Goal: Information Seeking & Learning: Learn about a topic

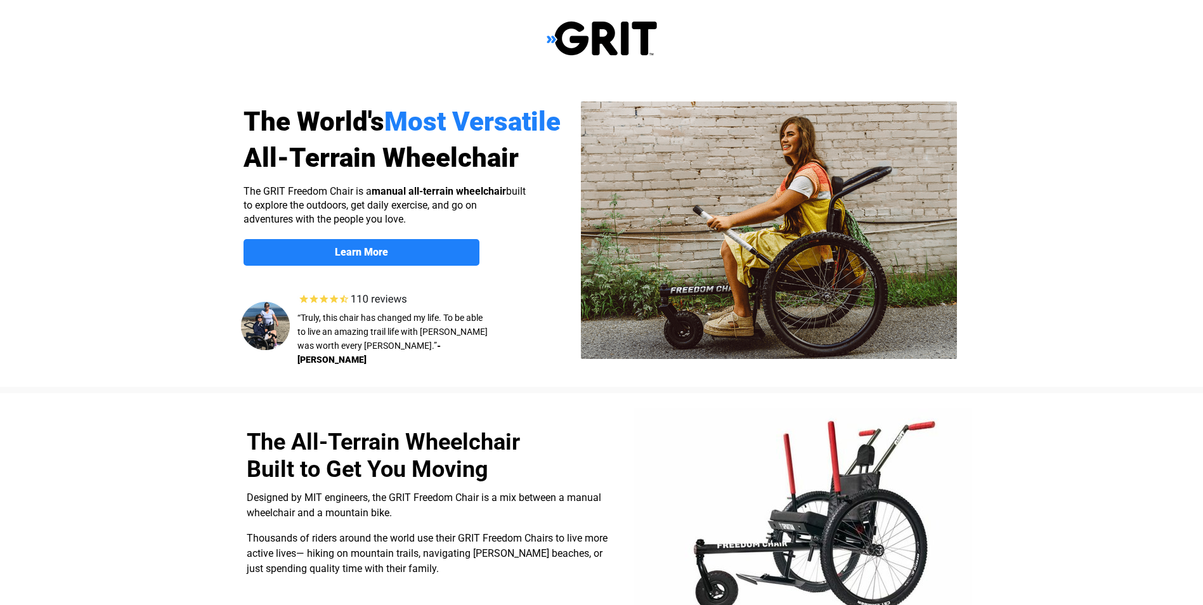
select select "US"
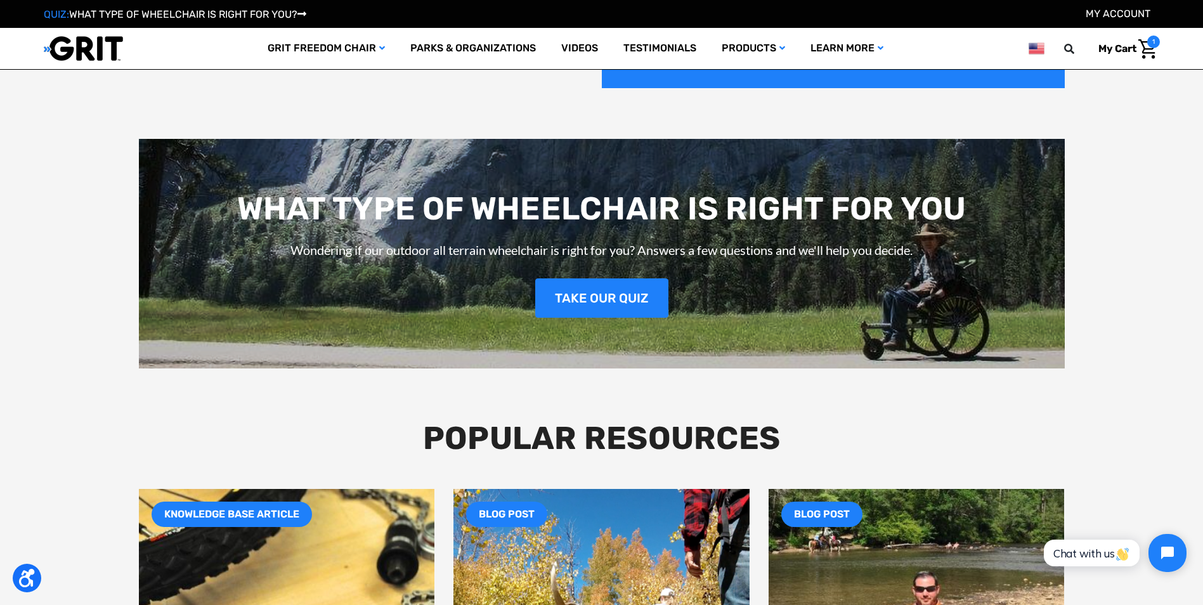
scroll to position [1868, 0]
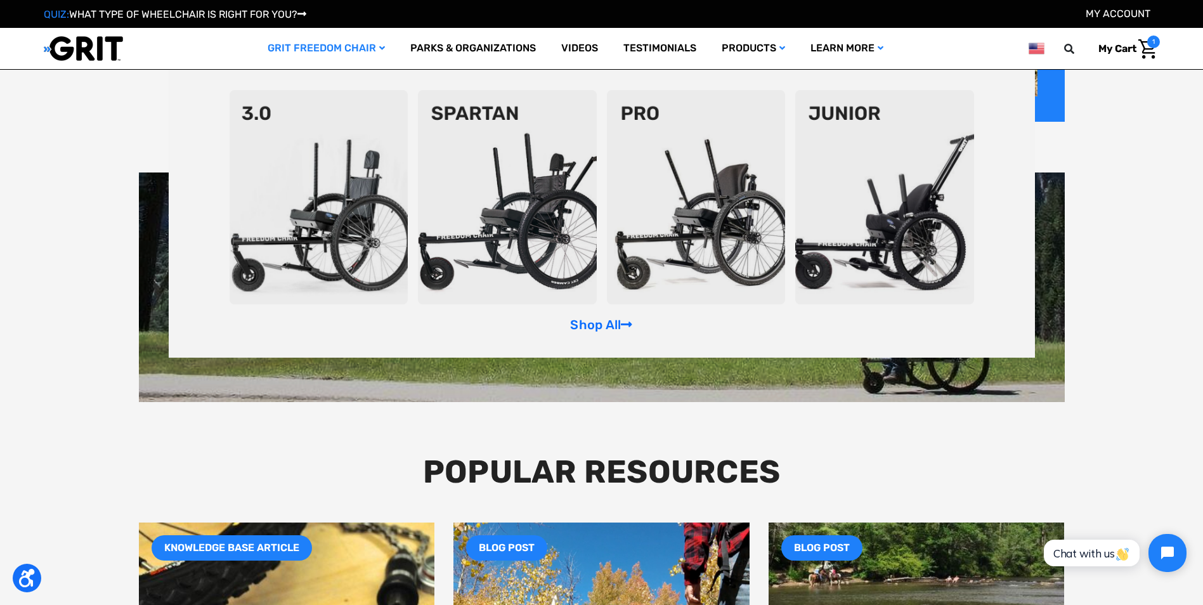
click at [709, 216] on img at bounding box center [696, 197] width 179 height 214
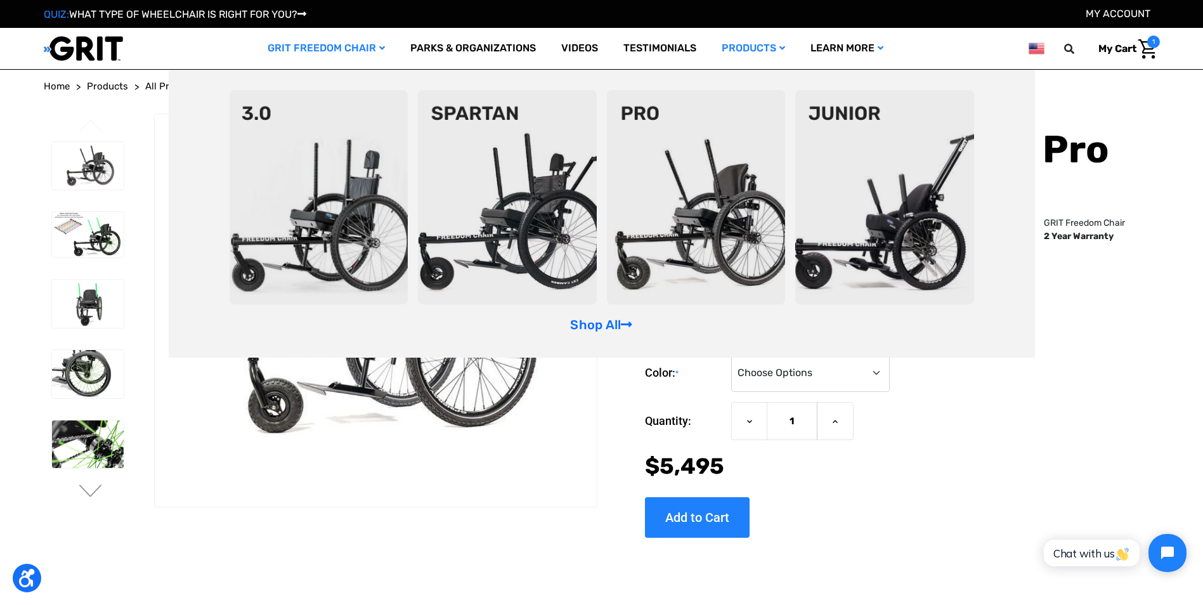
click at [556, 228] on img at bounding box center [507, 197] width 179 height 214
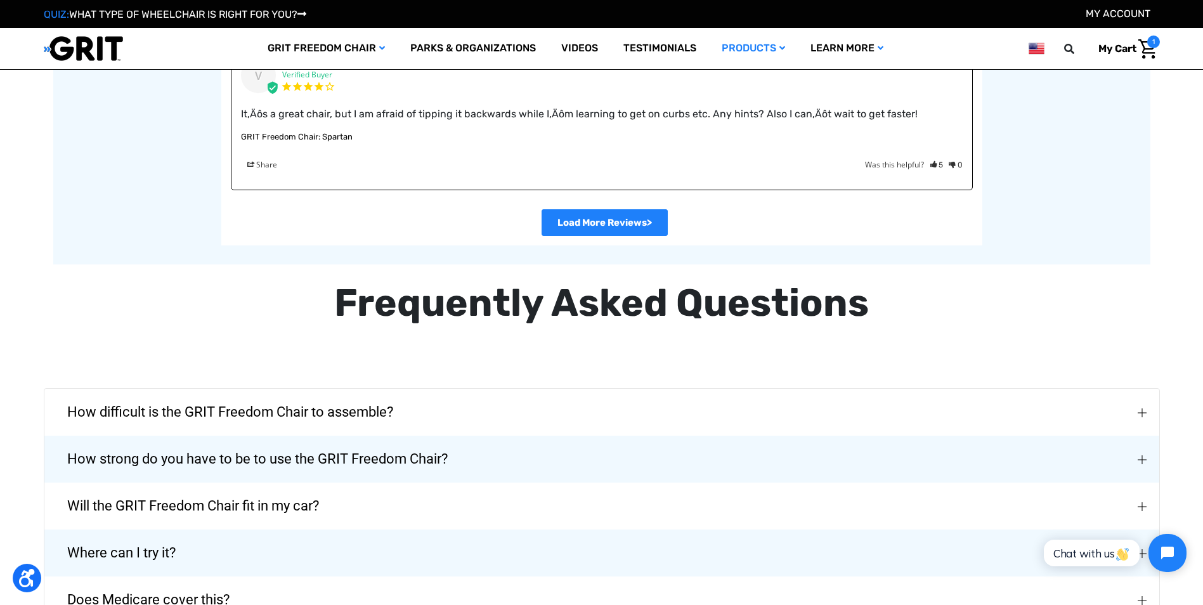
scroll to position [2789, 0]
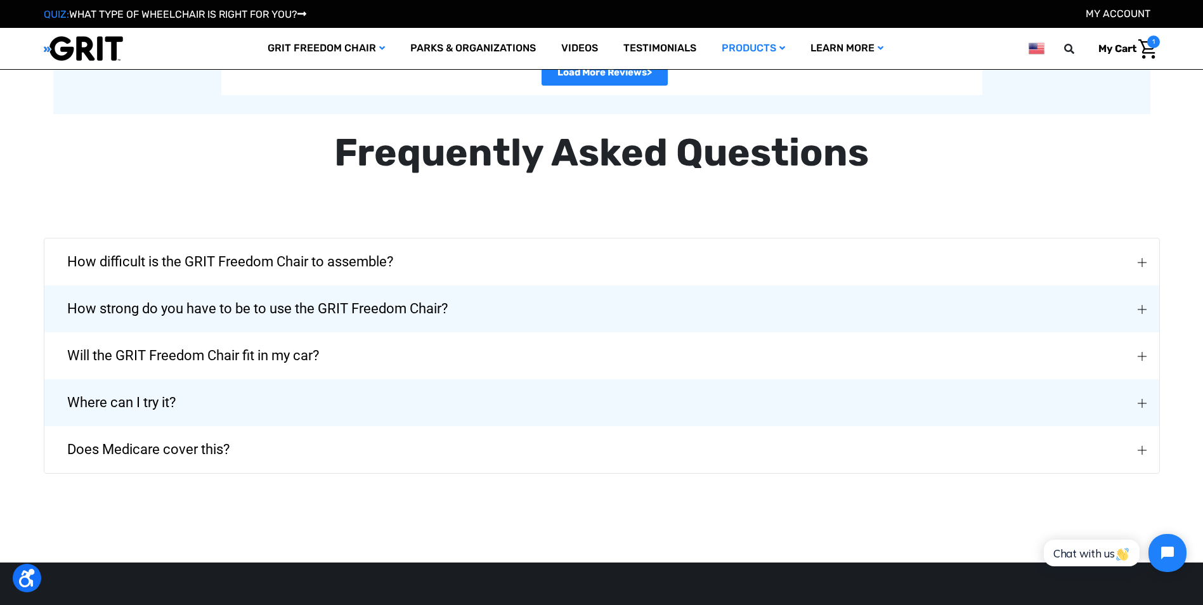
click at [1144, 360] on img "Will the GRIT Freedom Chair fit in my car?" at bounding box center [1141, 356] width 9 height 9
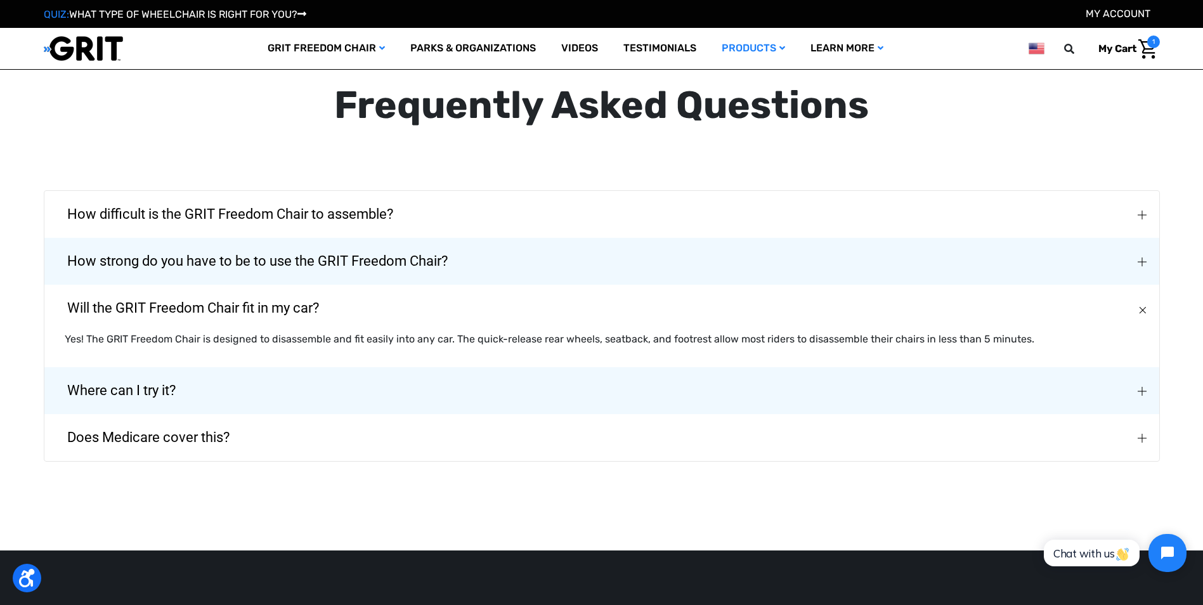
scroll to position [3043, 0]
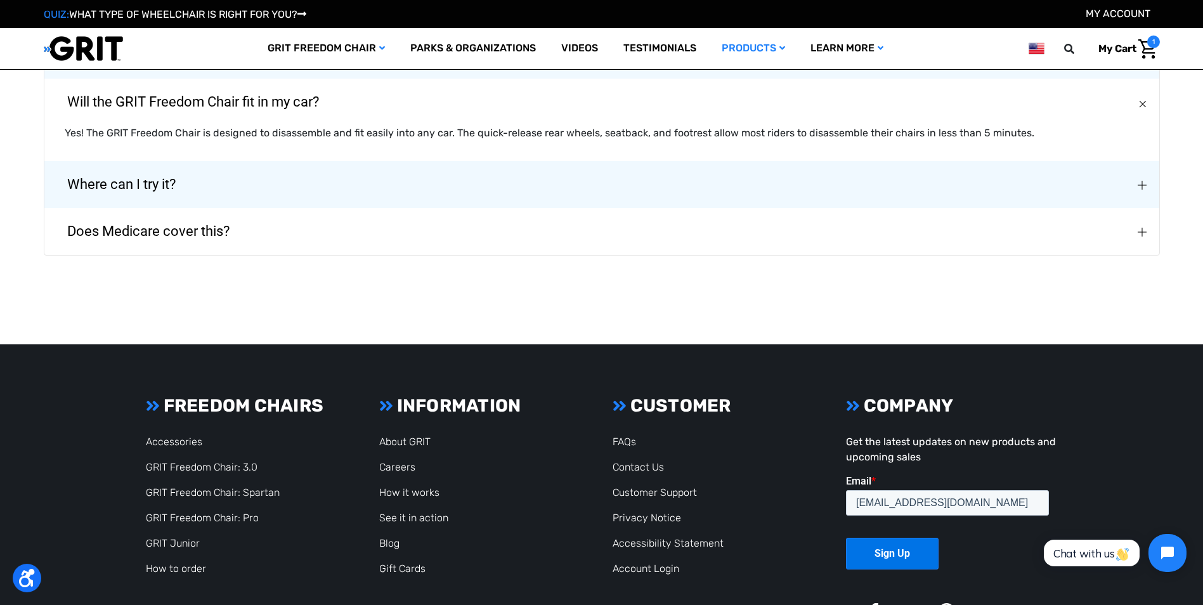
click at [1144, 231] on img "Does Medicare cover this?" at bounding box center [1141, 232] width 9 height 9
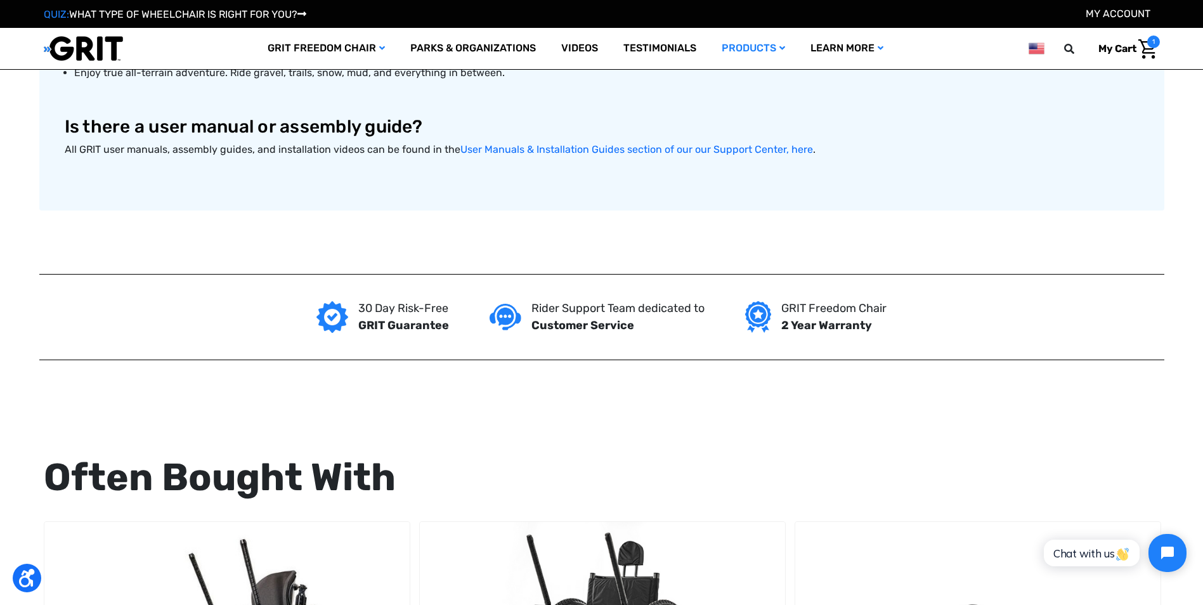
scroll to position [636, 0]
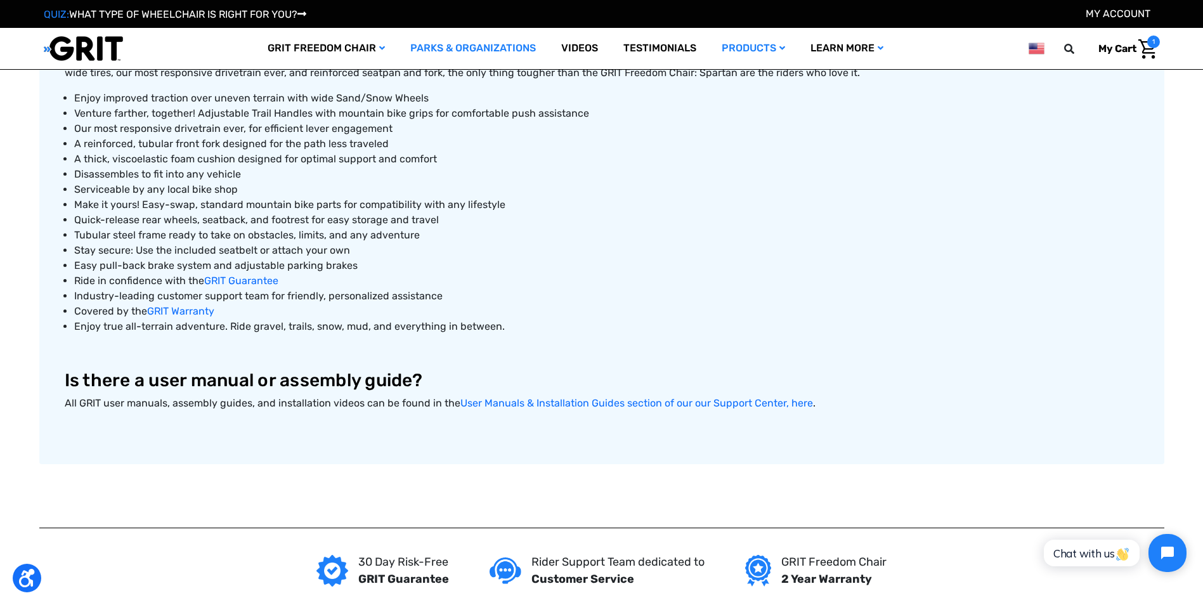
click at [468, 53] on link "Parks & Organizations" at bounding box center [472, 48] width 151 height 41
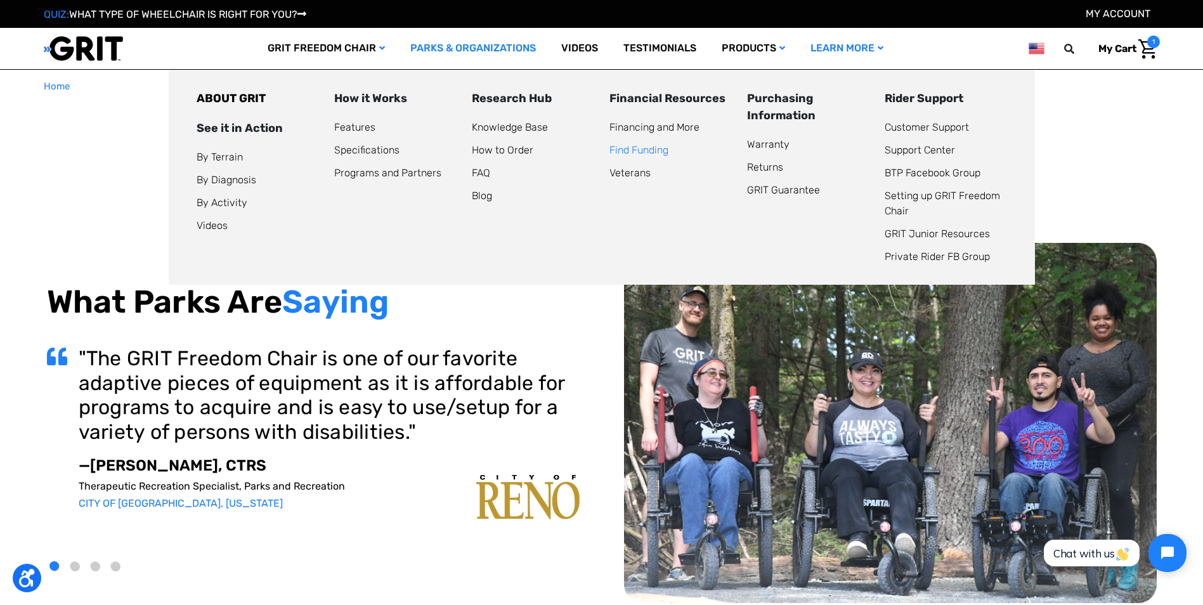
click at [663, 149] on link "Find Funding" at bounding box center [638, 150] width 59 height 12
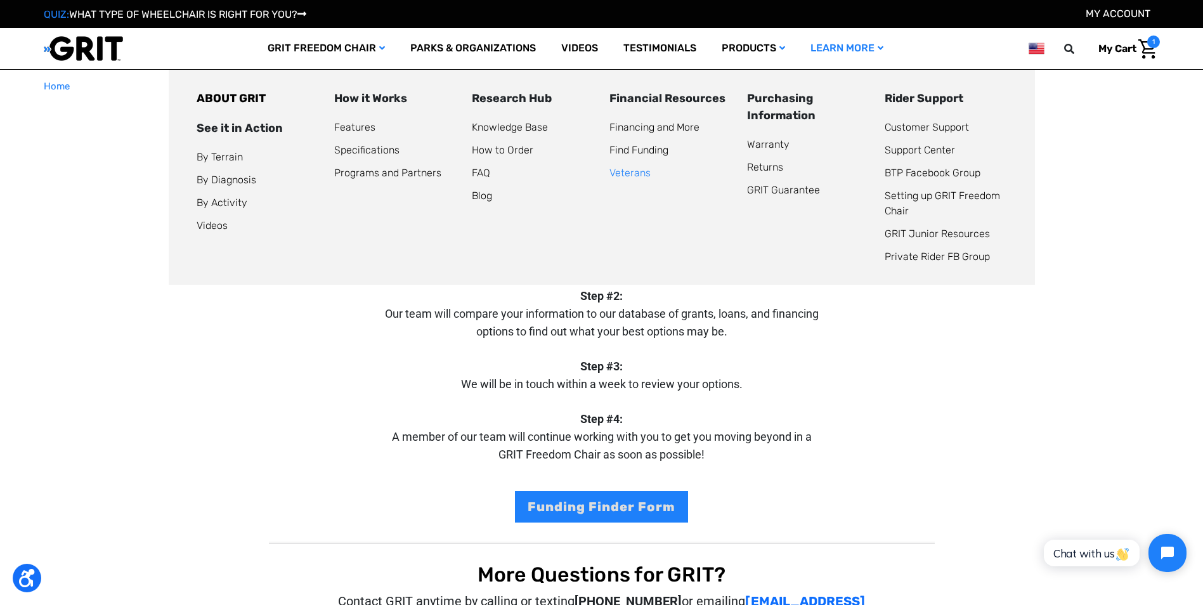
click at [624, 175] on link "Veterans" at bounding box center [629, 173] width 41 height 12
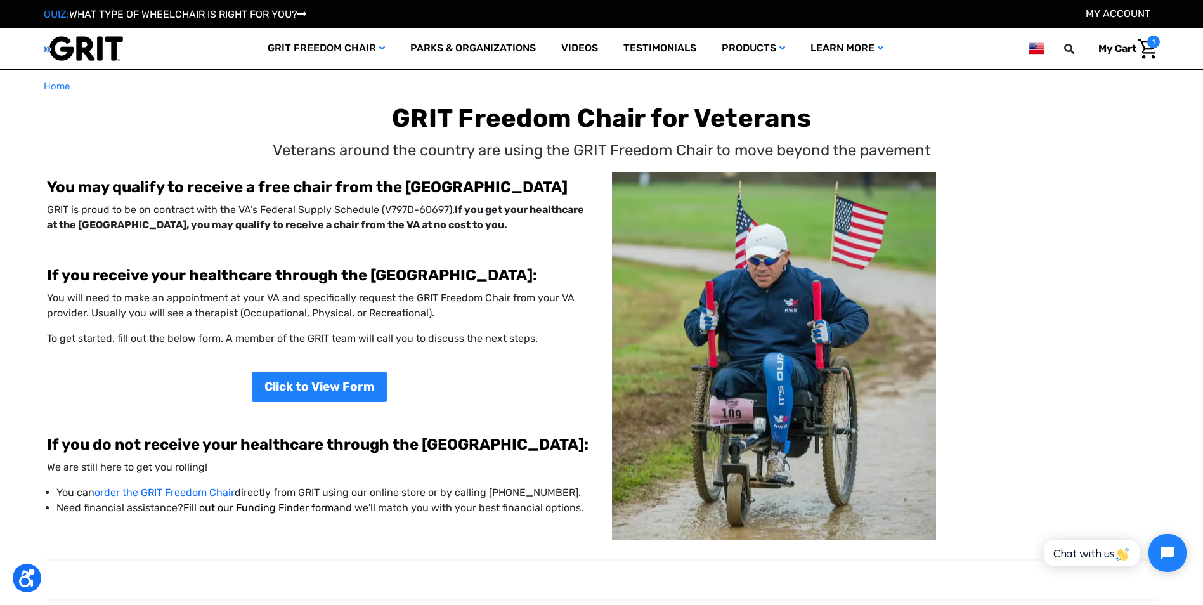
click at [276, 510] on link "Fill out our Funding Finder form" at bounding box center [258, 507] width 150 height 12
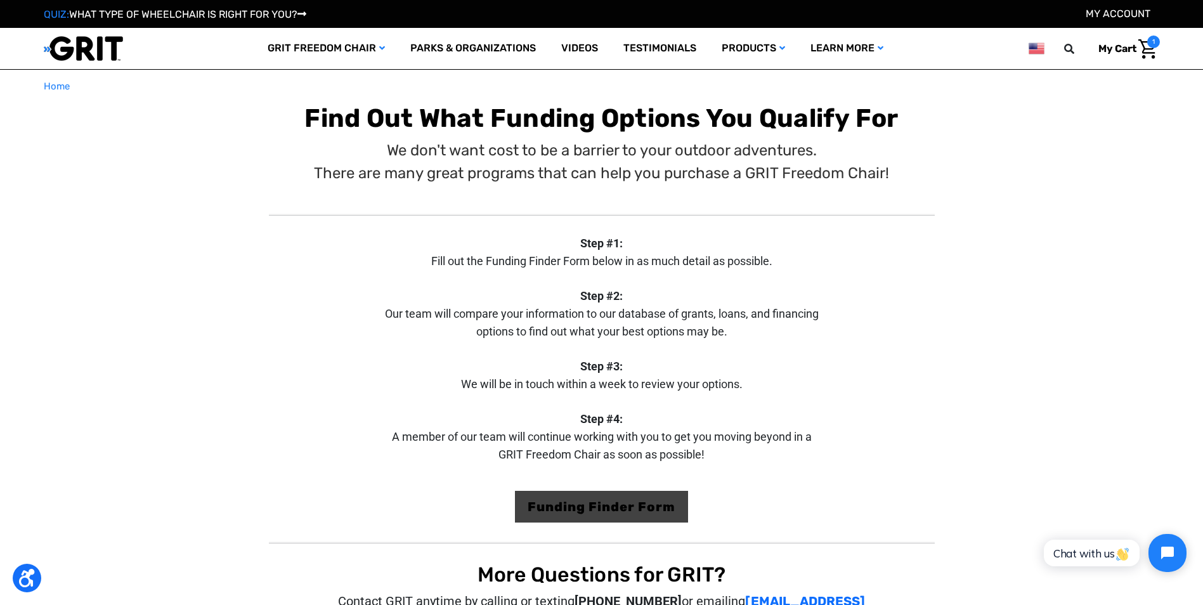
click at [546, 500] on link "Funding Finder Form" at bounding box center [601, 507] width 173 height 32
